Goal: Communication & Community: Participate in discussion

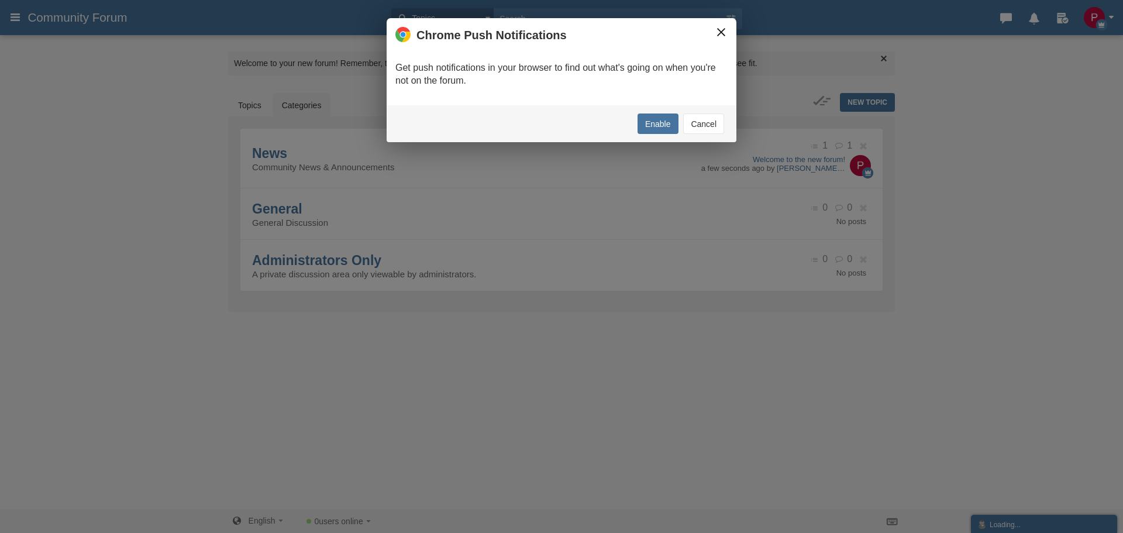
click at [720, 36] on button "×" at bounding box center [721, 32] width 13 height 13
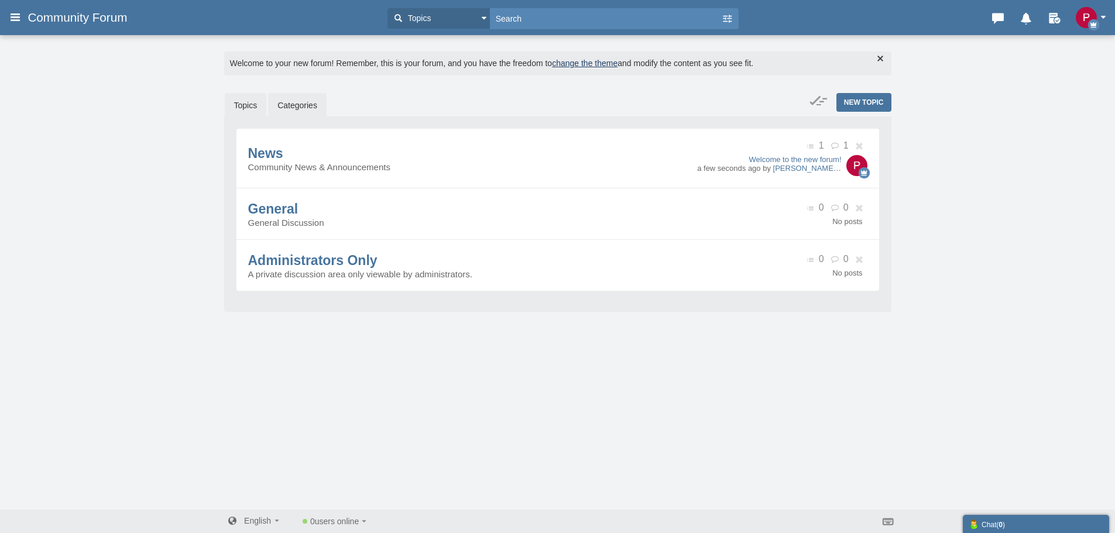
click at [250, 105] on link "Topics" at bounding box center [246, 105] width 42 height 25
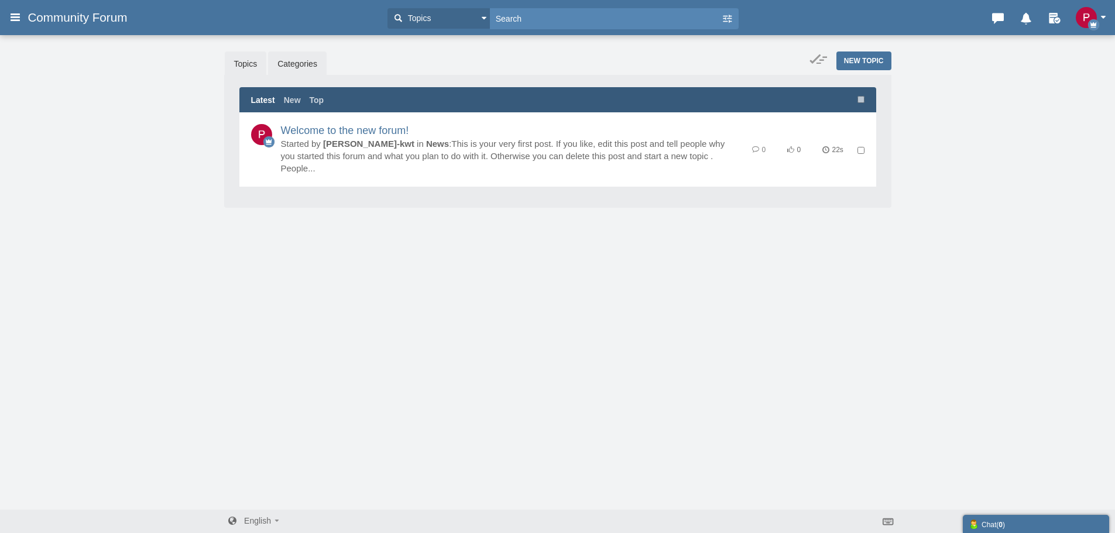
click at [299, 73] on link "Categories" at bounding box center [297, 63] width 59 height 25
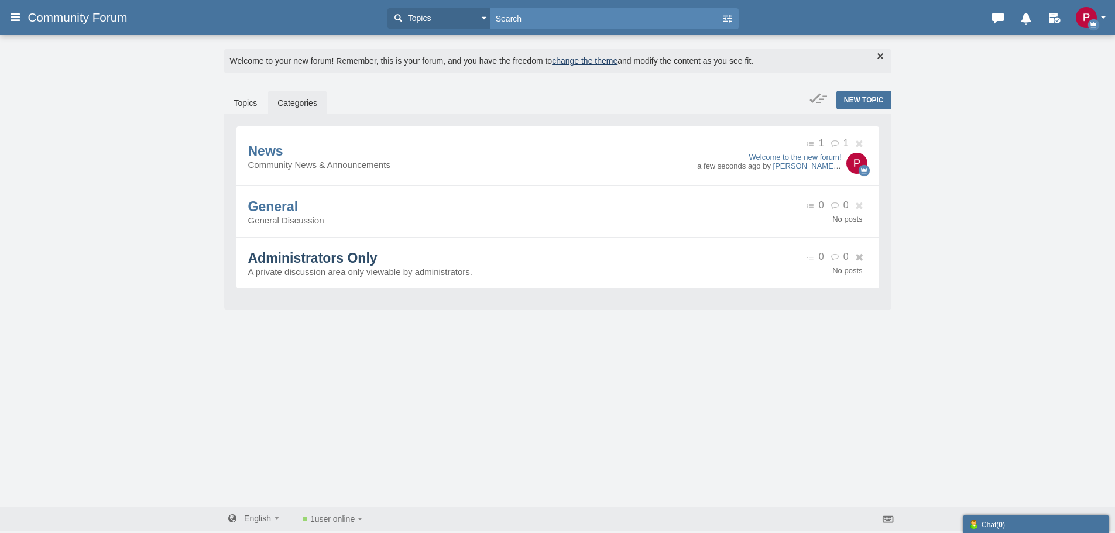
scroll to position [3, 0]
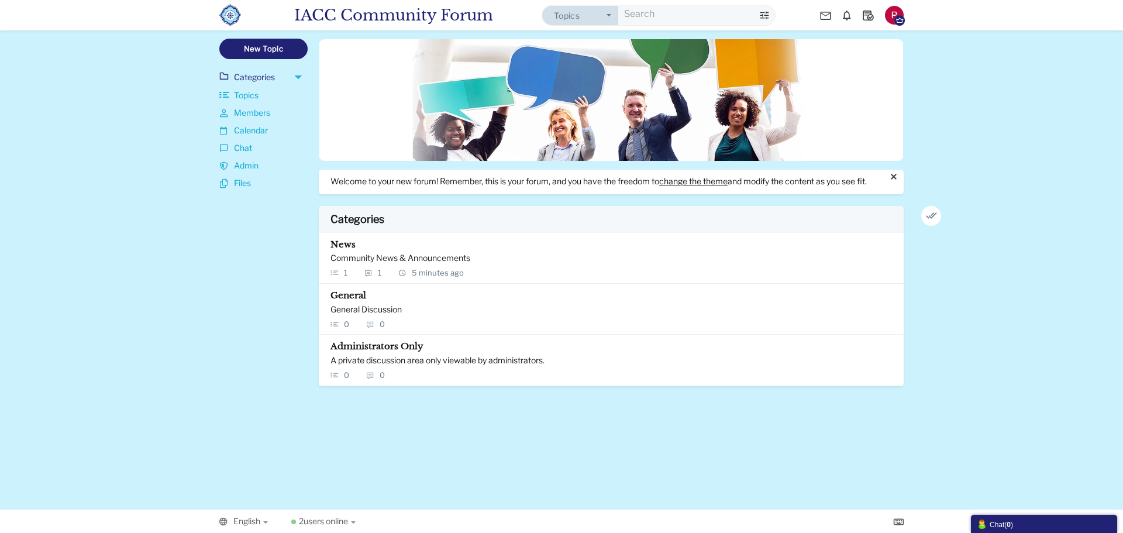
click at [601, 20] on button "Topics" at bounding box center [580, 15] width 76 height 19
click at [359, 301] on span "General" at bounding box center [349, 295] width 36 height 11
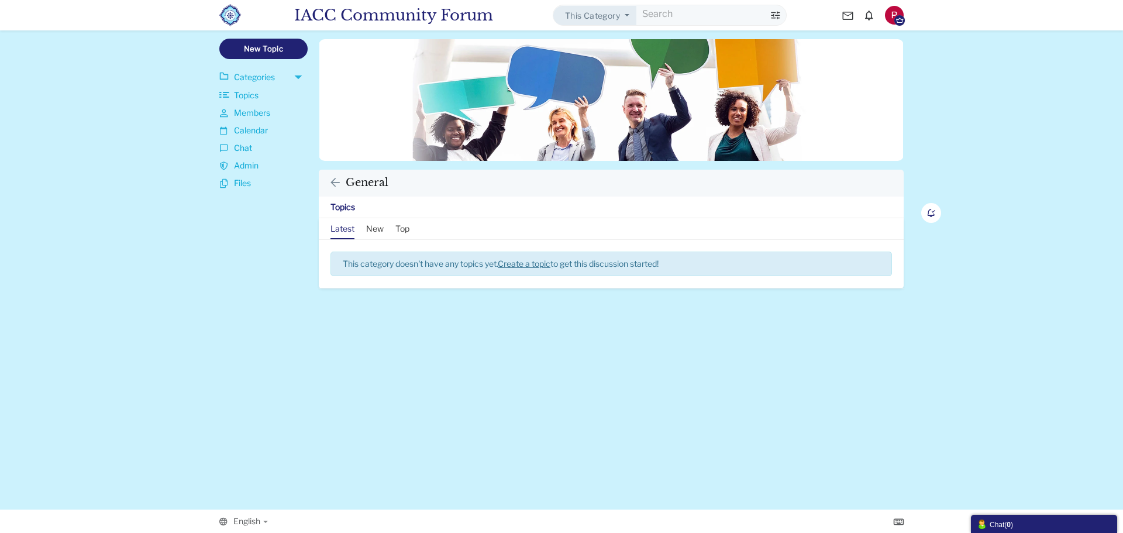
click at [385, 259] on span "This category doesn't have any topics yet. Create a topic to get this discussio…" at bounding box center [501, 264] width 316 height 10
click at [365, 225] on ul "Latest New Top" at bounding box center [370, 228] width 79 height 21
click at [399, 231] on link "Top" at bounding box center [403, 228] width 14 height 21
click at [348, 230] on link "Latest" at bounding box center [343, 228] width 24 height 21
click at [543, 267] on link "Create a topic" at bounding box center [524, 264] width 53 height 10
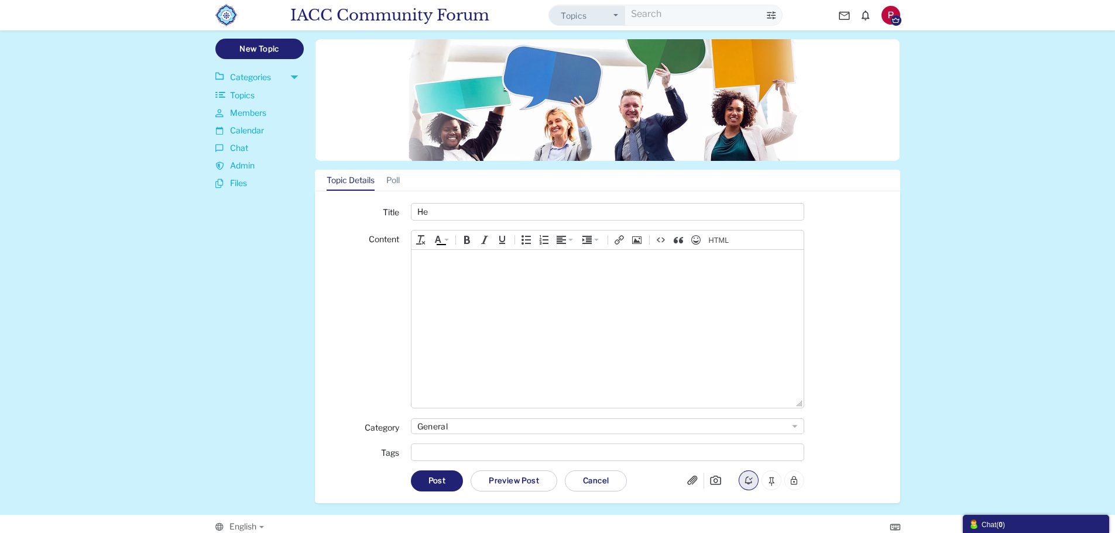
type input "H"
type input "Test #01"
click at [522, 254] on body at bounding box center [607, 329] width 392 height 158
click at [452, 477] on button "Post" at bounding box center [437, 480] width 53 height 20
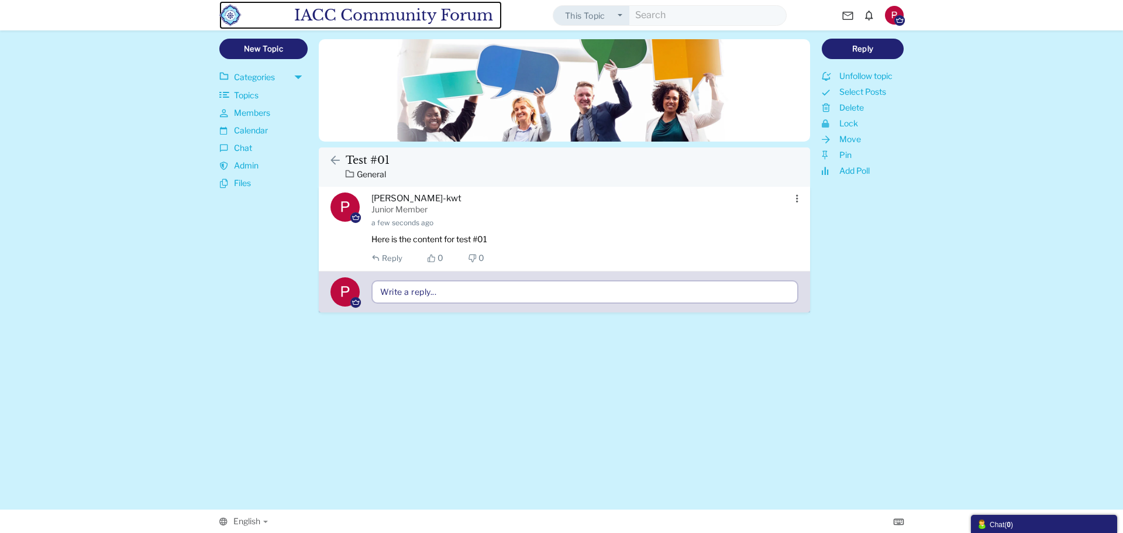
click at [311, 9] on span "IACC Community Forum" at bounding box center [398, 15] width 208 height 28
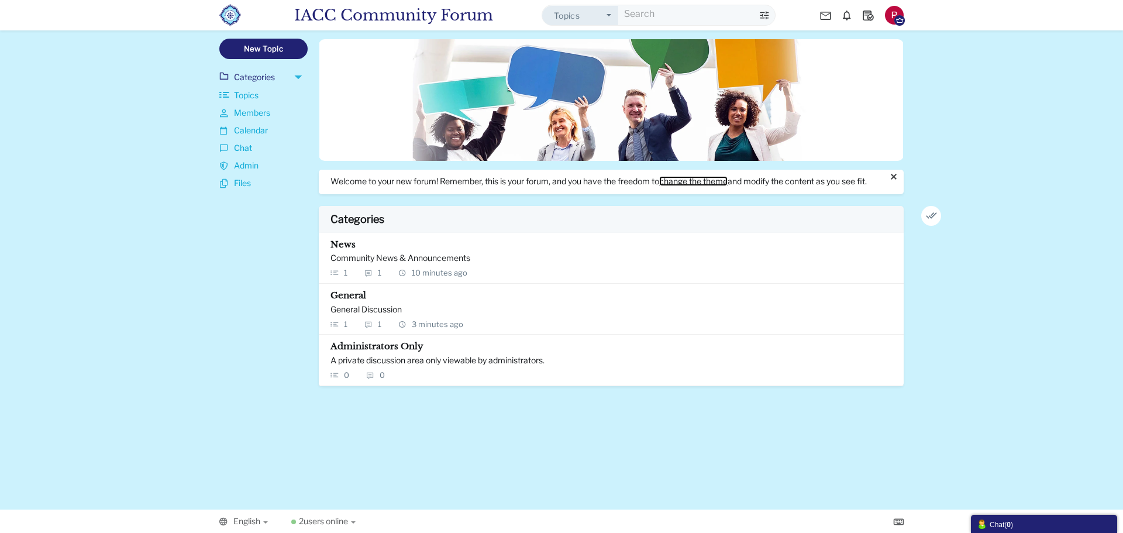
click at [692, 184] on link "change the theme" at bounding box center [693, 181] width 68 height 10
click at [253, 99] on span "Topics" at bounding box center [246, 96] width 25 height 12
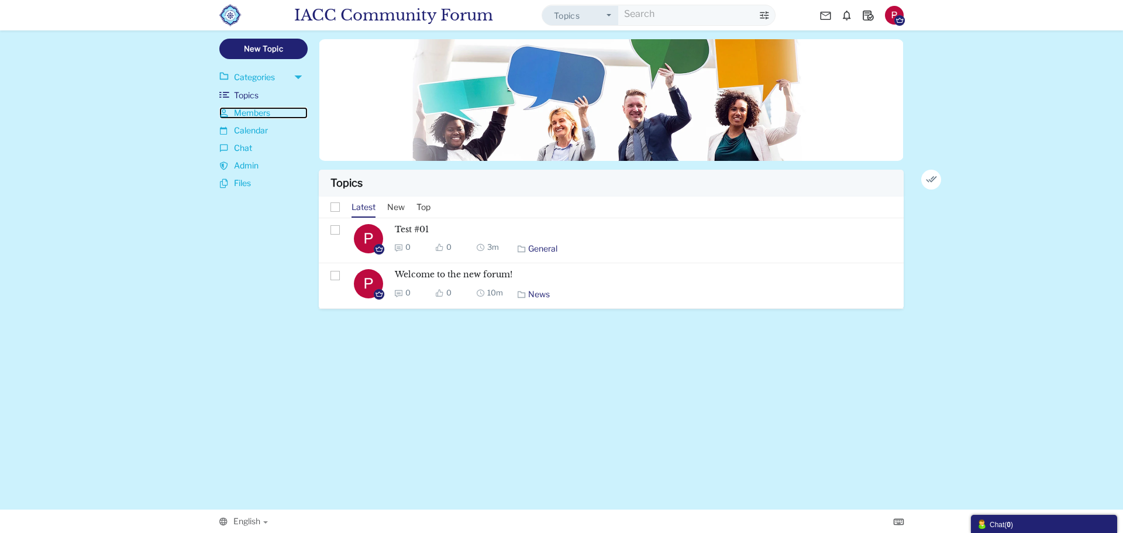
click at [255, 111] on span "Members" at bounding box center [252, 113] width 36 height 12
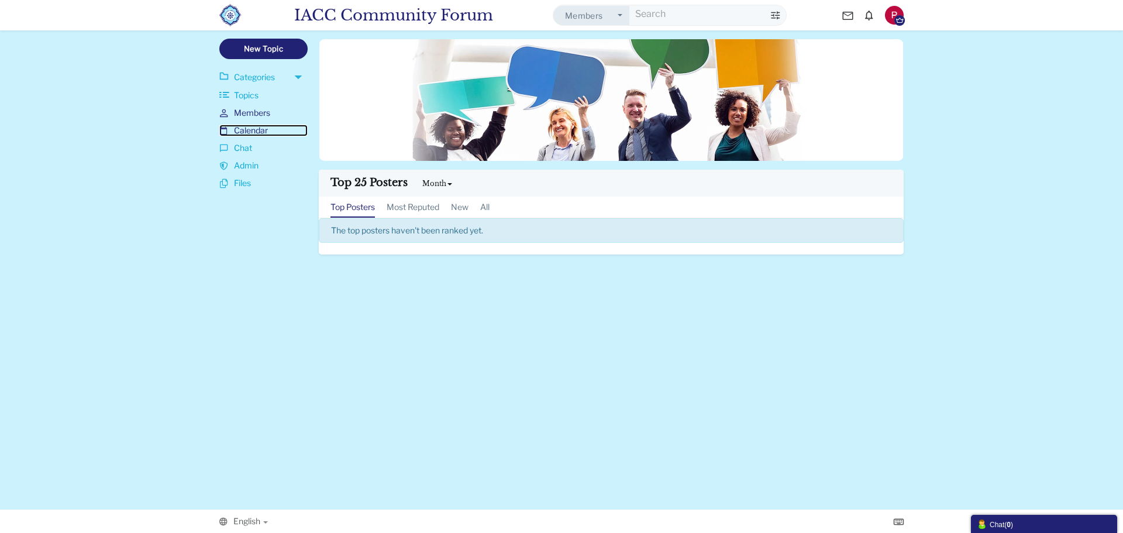
click at [254, 128] on span "Calendar" at bounding box center [251, 131] width 34 height 12
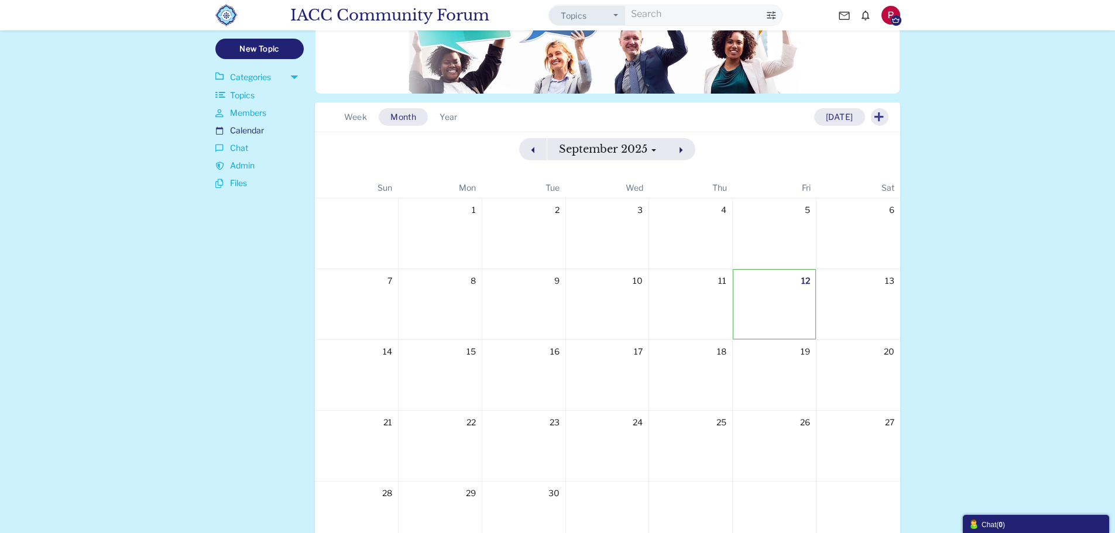
scroll to position [4, 0]
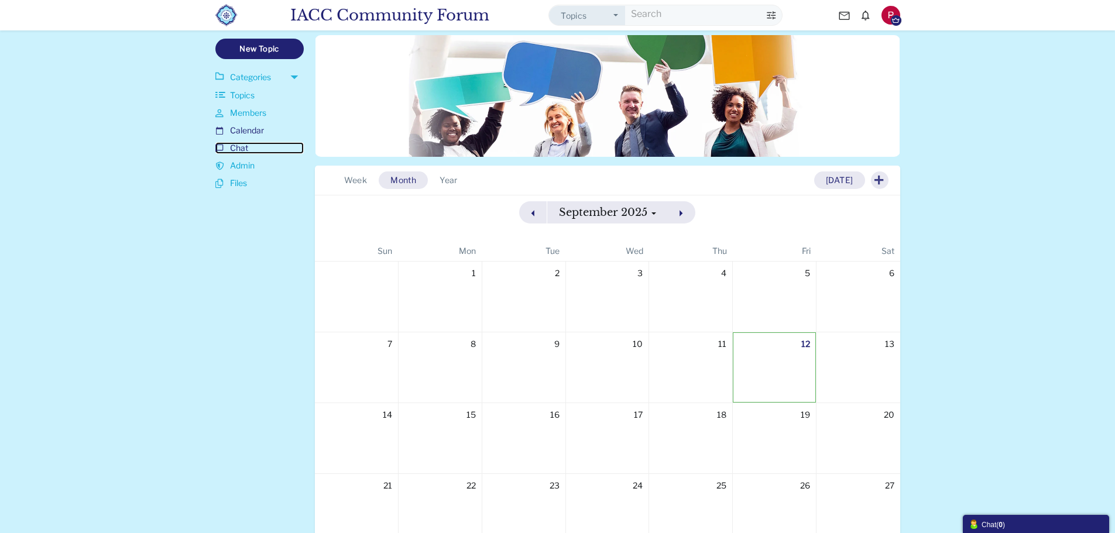
click at [242, 144] on span "Chat" at bounding box center [239, 148] width 18 height 12
click at [232, 166] on span "Admin" at bounding box center [242, 166] width 25 height 12
click at [236, 188] on span "Files" at bounding box center [238, 183] width 17 height 12
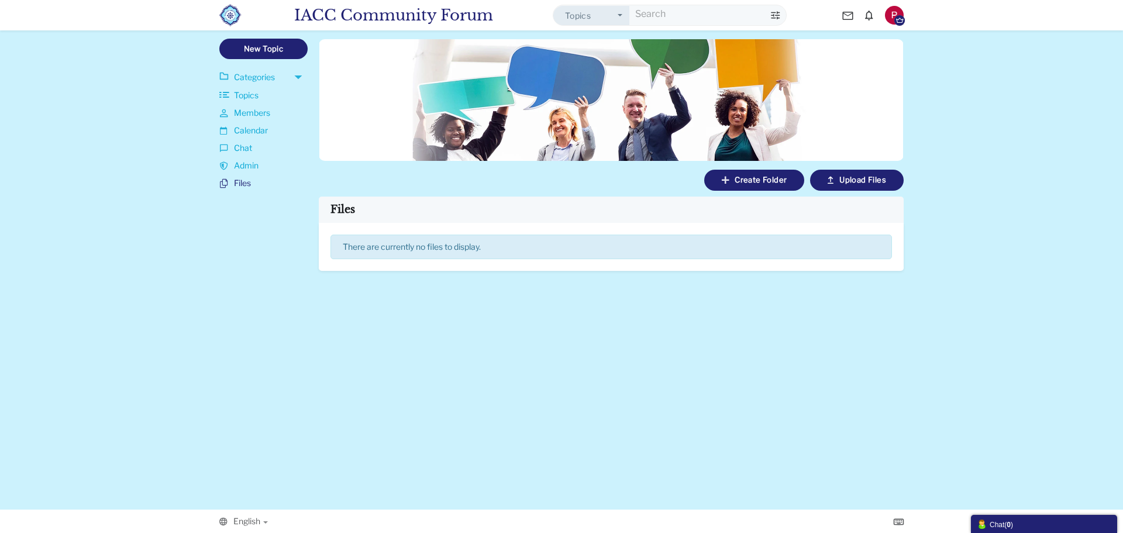
click at [896, 15] on img "button" at bounding box center [894, 15] width 19 height 19
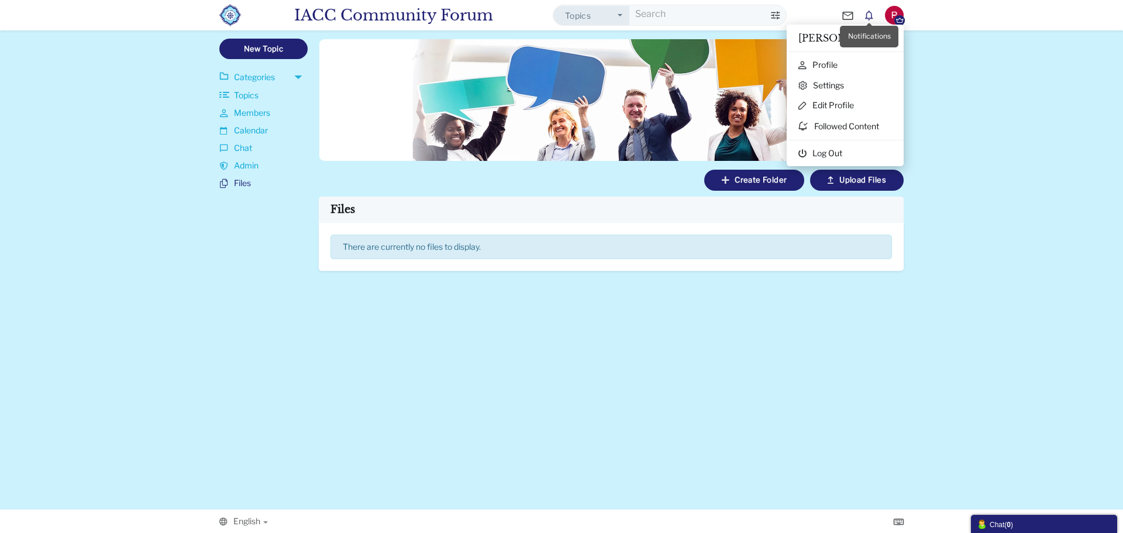
click at [865, 11] on icon at bounding box center [869, 15] width 20 height 12
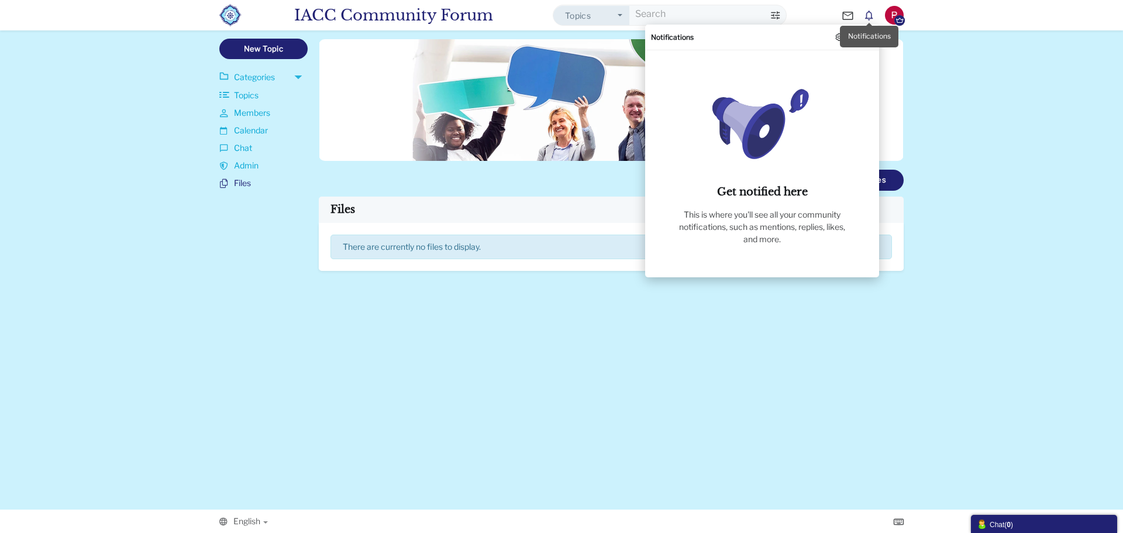
click at [868, 11] on icon at bounding box center [869, 15] width 20 height 12
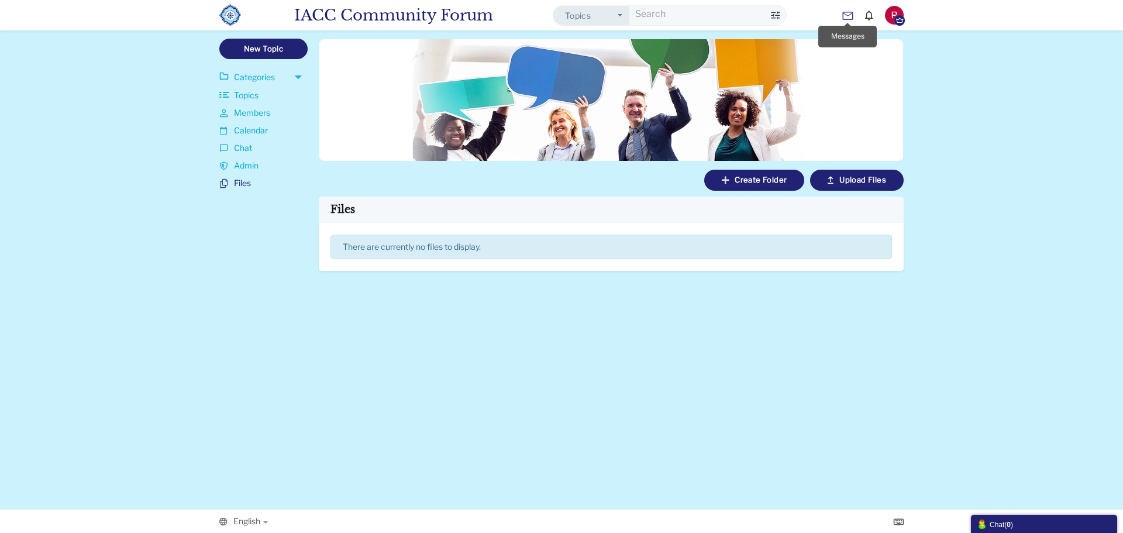
click at [849, 15] on icon at bounding box center [848, 15] width 23 height 12
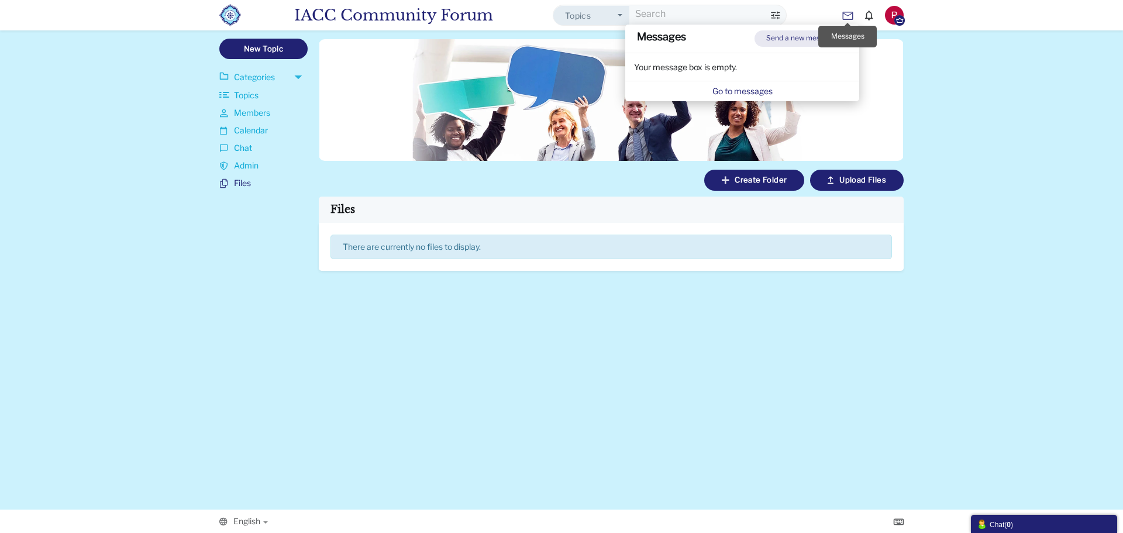
click at [851, 15] on icon at bounding box center [848, 15] width 23 height 12
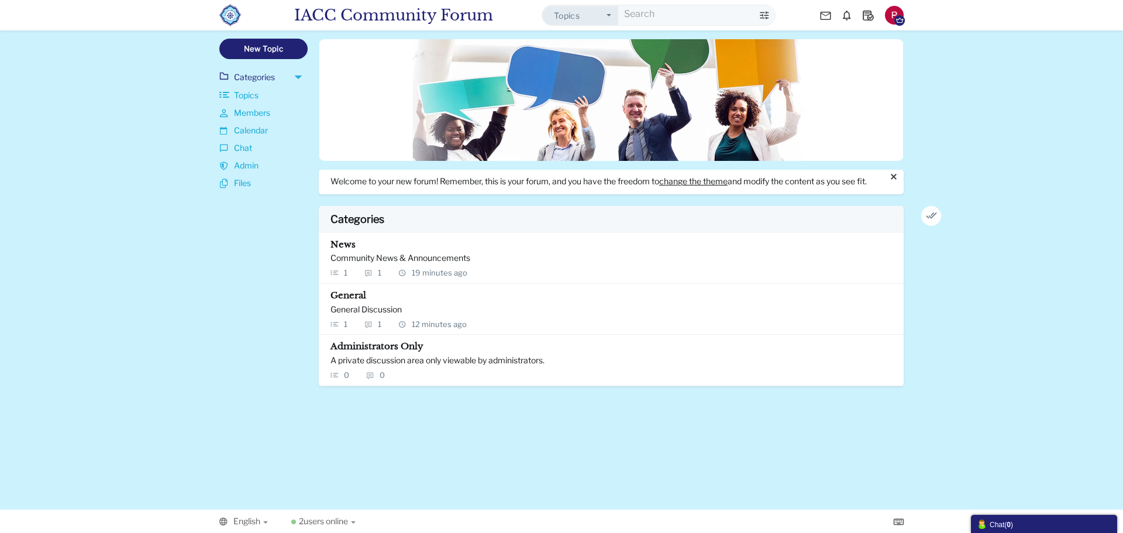
click at [350, 530] on div "English Bahasa Indonesia български език Czech Dansk Deutsch English Español Fin…" at bounding box center [561, 521] width 685 height 23
click at [349, 527] on div "2 users online 1 Member pratik-kwt 1 Guest India 1" at bounding box center [323, 521] width 64 height 12
click at [348, 523] on span "users online" at bounding box center [326, 521] width 44 height 10
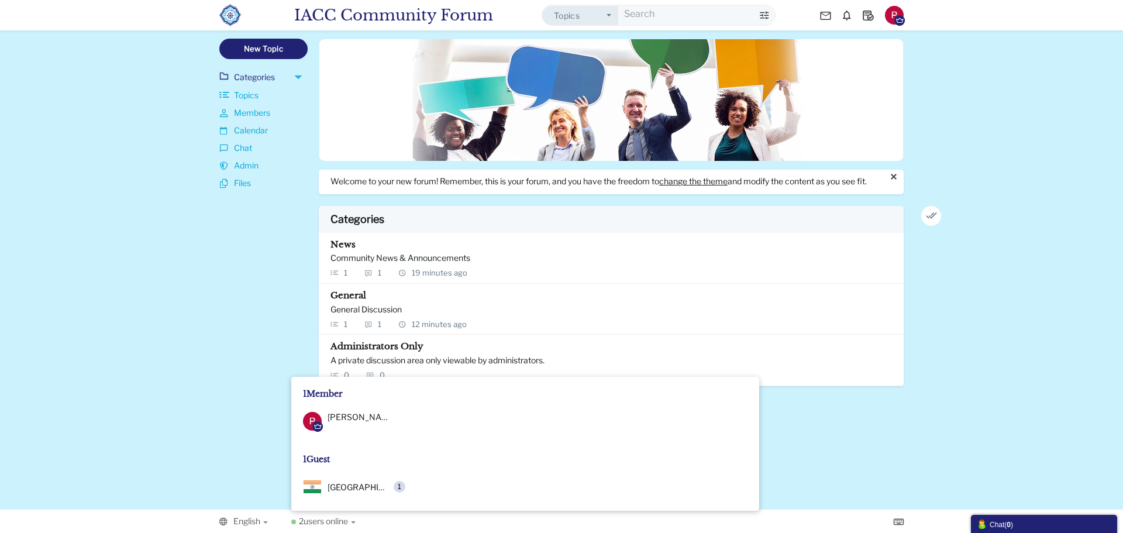
click at [814, 435] on div "Messages are turned off. Enable them to send or receive messages. Enable Messag…" at bounding box center [561, 334] width 1123 height 328
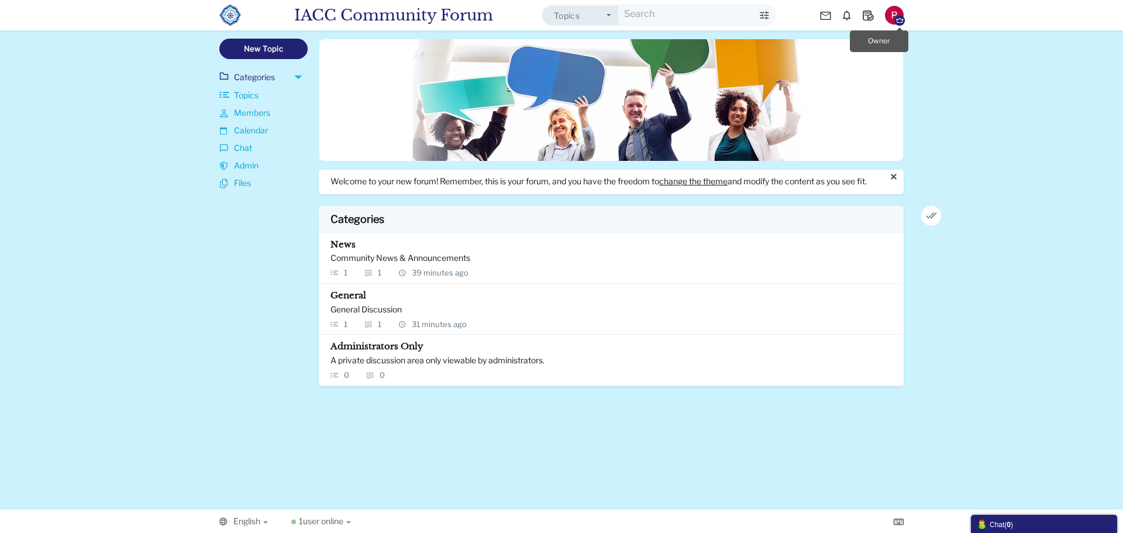
click at [900, 18] on icon "button" at bounding box center [900, 20] width 11 height 11
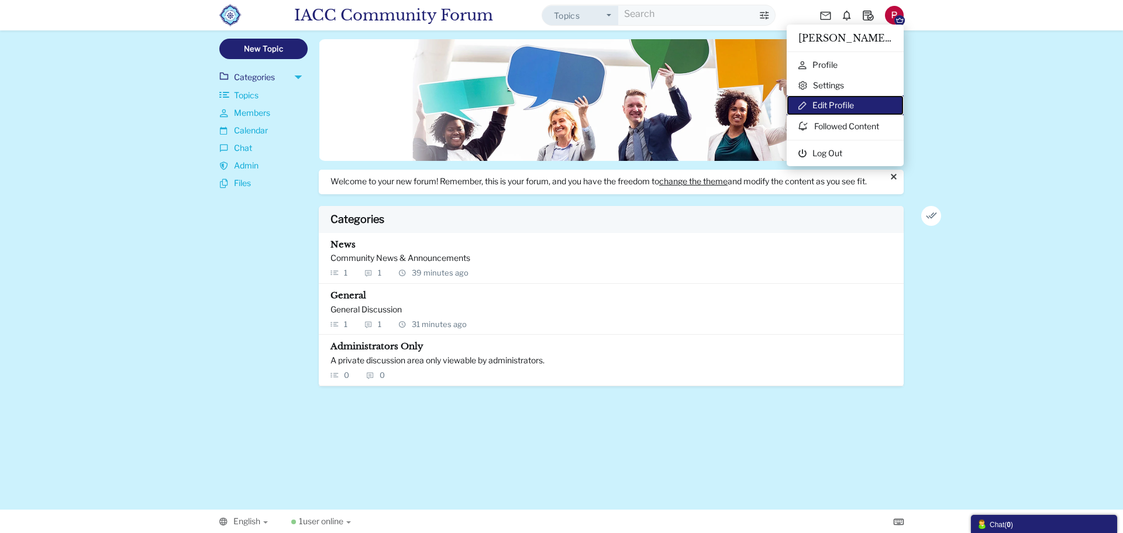
click at [828, 98] on link "Edit Profile" at bounding box center [845, 105] width 117 height 20
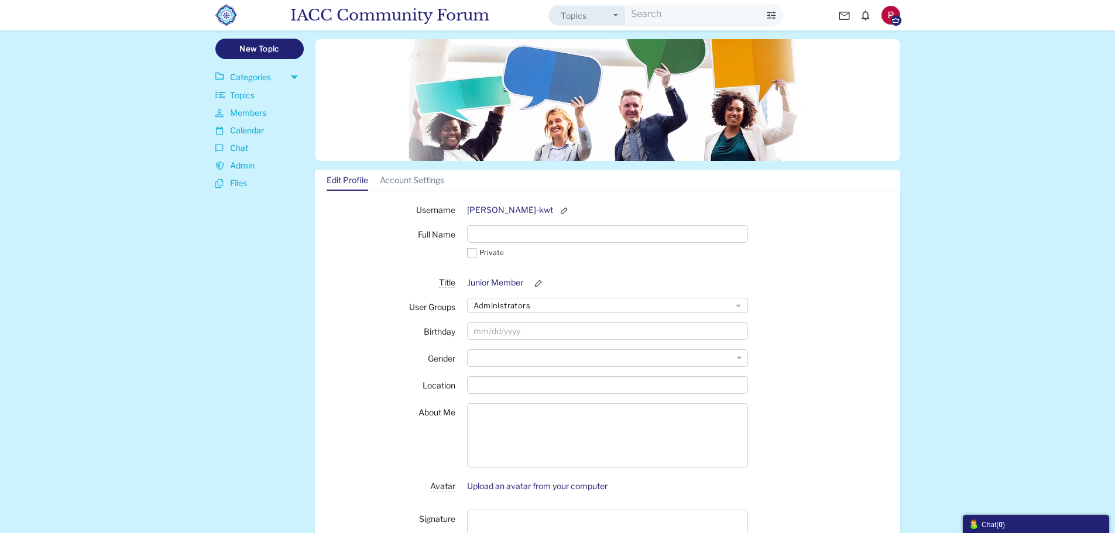
click at [888, 13] on img "button" at bounding box center [890, 15] width 19 height 19
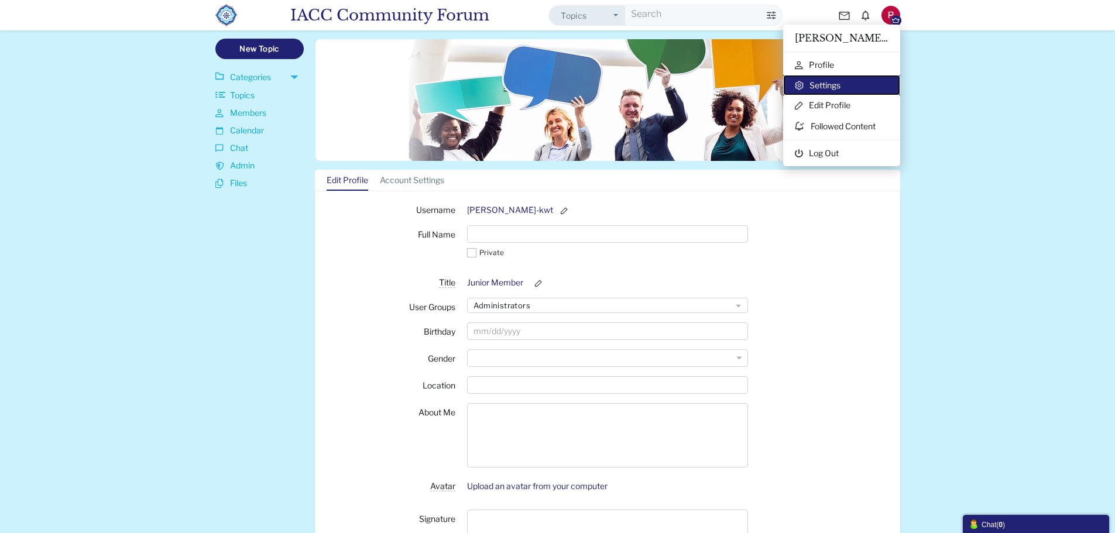
click at [823, 81] on link "Settings" at bounding box center [841, 85] width 117 height 20
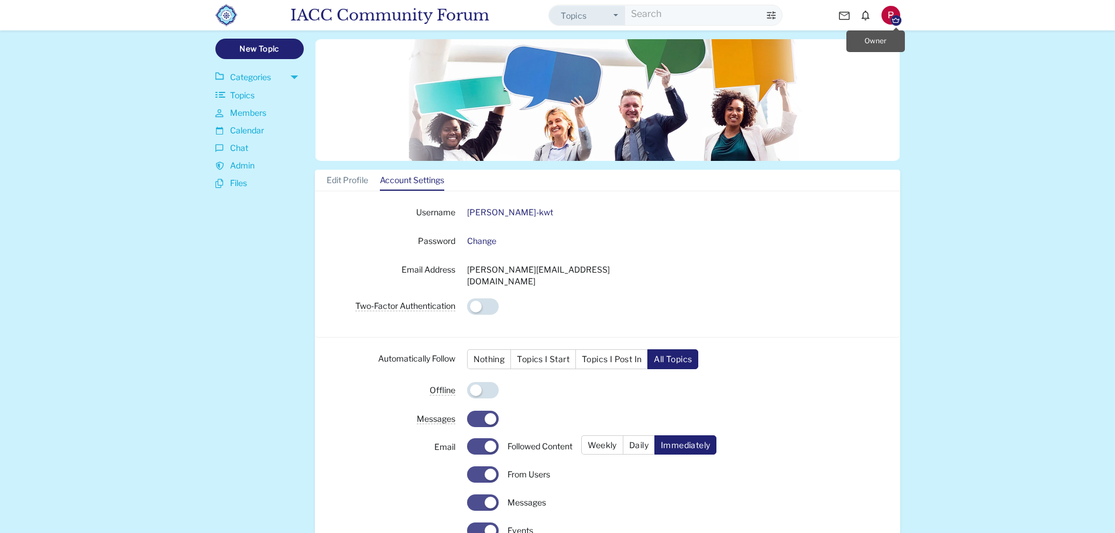
click at [893, 17] on icon "button" at bounding box center [895, 20] width 11 height 11
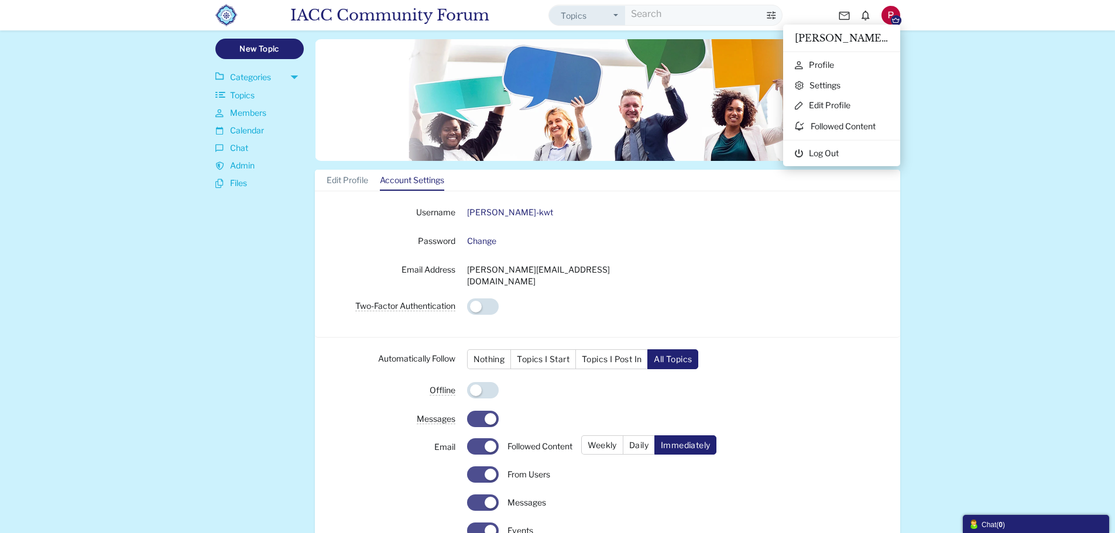
click at [1010, 123] on div "Categories Members Calendar IACC Community Forum Topics Topics Members" at bounding box center [557, 524] width 1115 height 1048
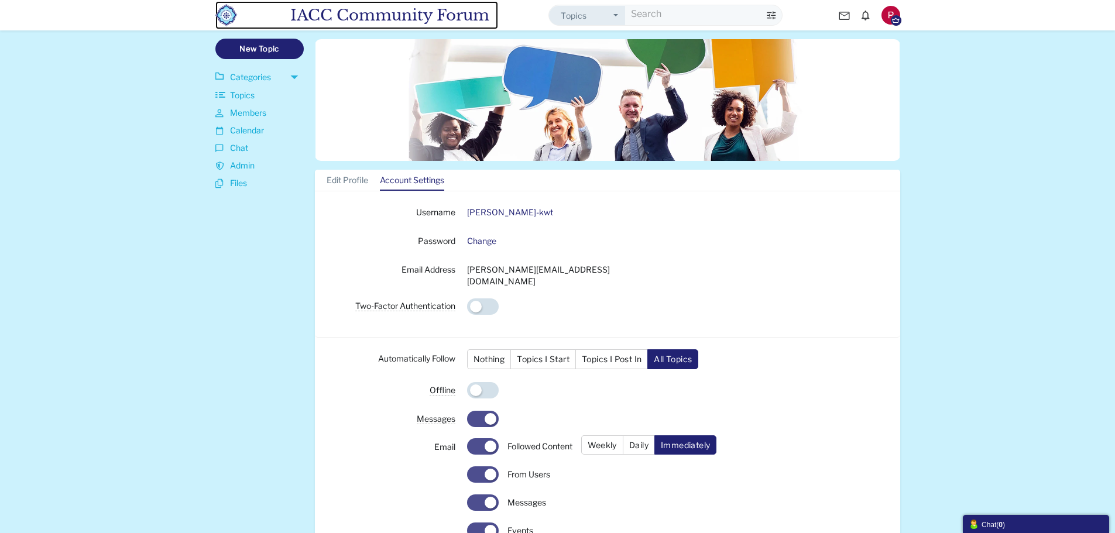
click at [233, 14] on img at bounding box center [252, 15] width 75 height 22
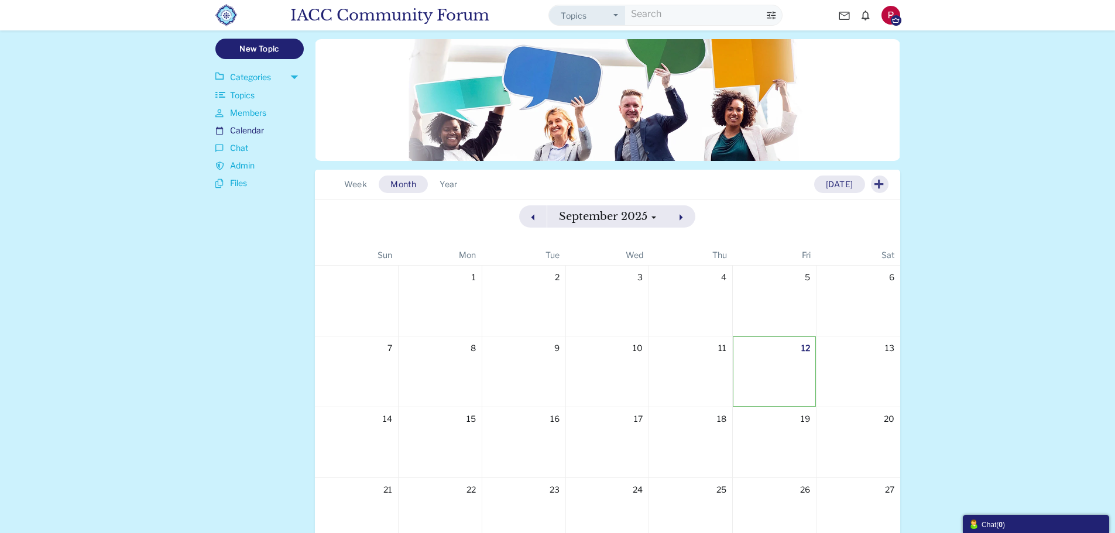
scroll to position [4, 0]
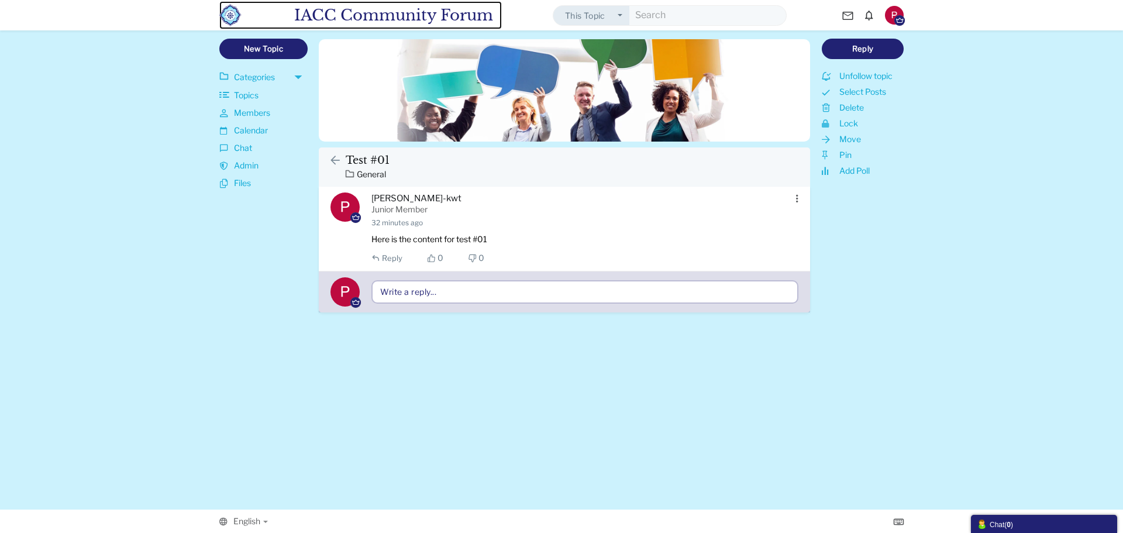
click at [232, 17] on img at bounding box center [256, 15] width 75 height 22
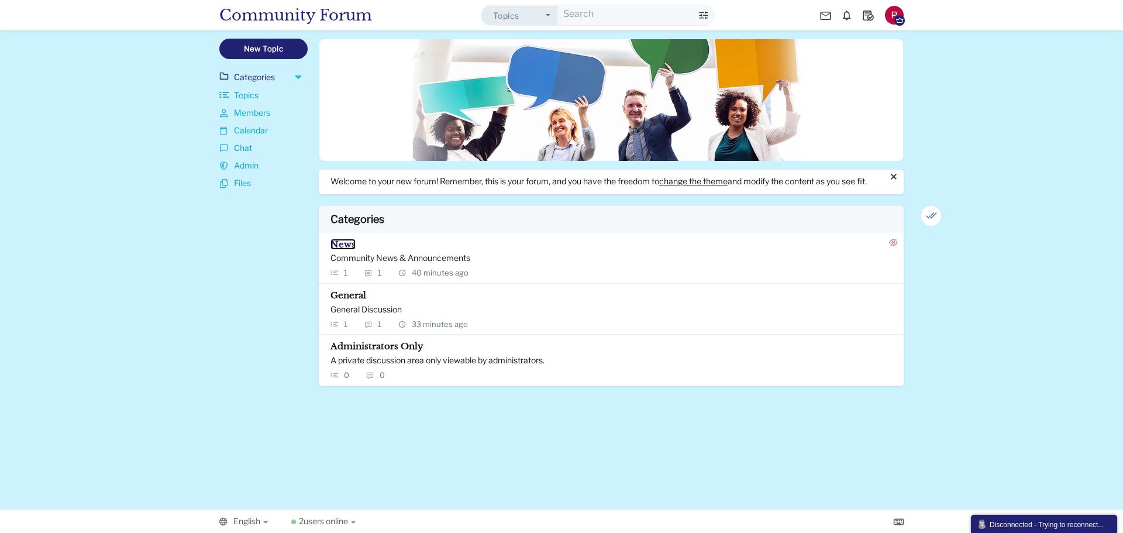
click at [347, 250] on span "News" at bounding box center [343, 244] width 25 height 11
click at [348, 301] on span "General" at bounding box center [349, 295] width 36 height 11
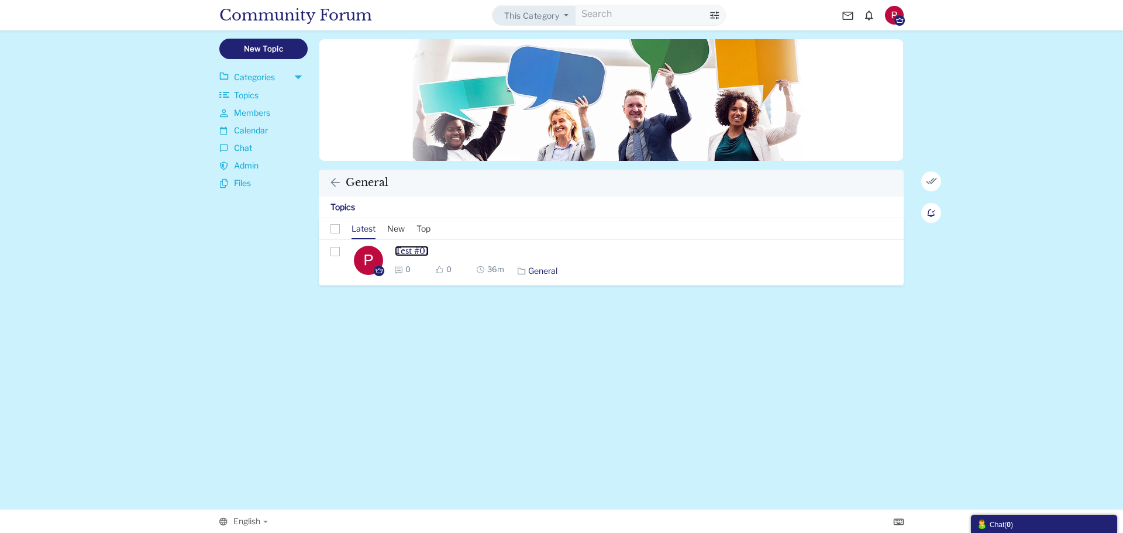
click at [414, 253] on link "Test #01" at bounding box center [412, 251] width 34 height 11
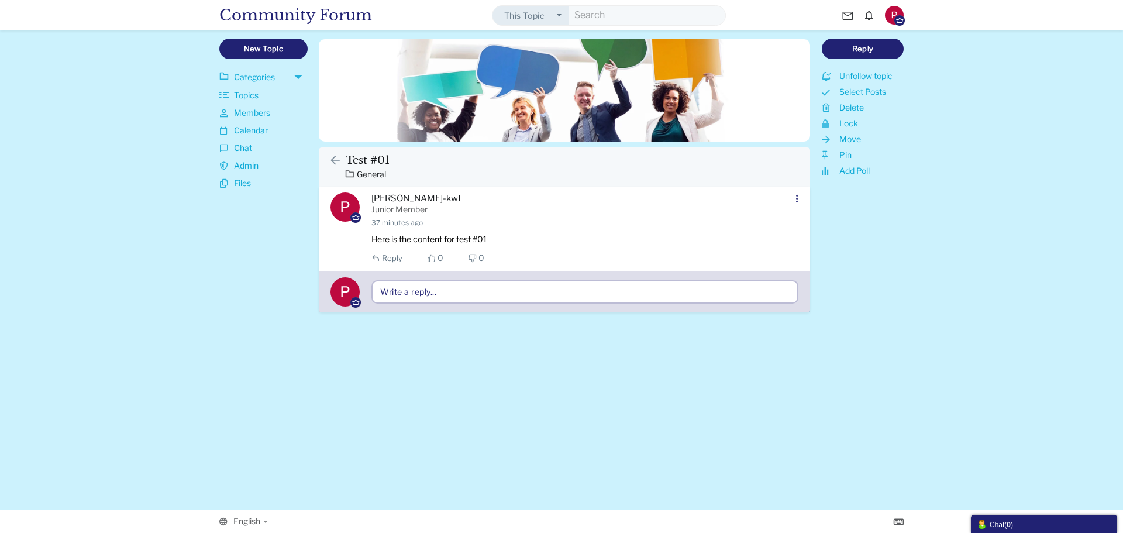
click at [797, 198] on icon at bounding box center [797, 198] width 14 height 10
click at [848, 294] on div "Messages are turned off. Enable them to send or receive messages. Enable Messag…" at bounding box center [561, 342] width 1123 height 311
click at [795, 405] on div "Messages are turned off. Enable them to send or receive messages. Enable Messag…" at bounding box center [561, 342] width 1123 height 311
click at [864, 429] on div "Messages are turned off. Enable them to send or receive messages. Enable Messag…" at bounding box center [561, 342] width 1123 height 311
click at [909, 383] on div "Messages are turned off. Enable them to send or receive messages. Enable Messag…" at bounding box center [561, 342] width 1123 height 311
